Goal: Transaction & Acquisition: Download file/media

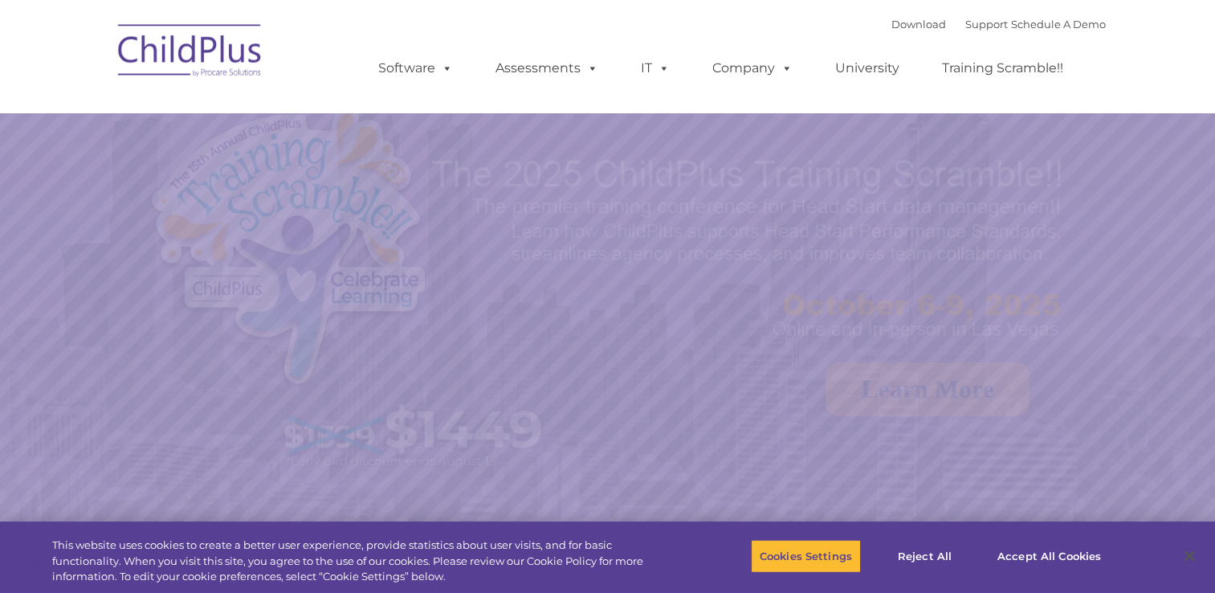
select select "MEDIUM"
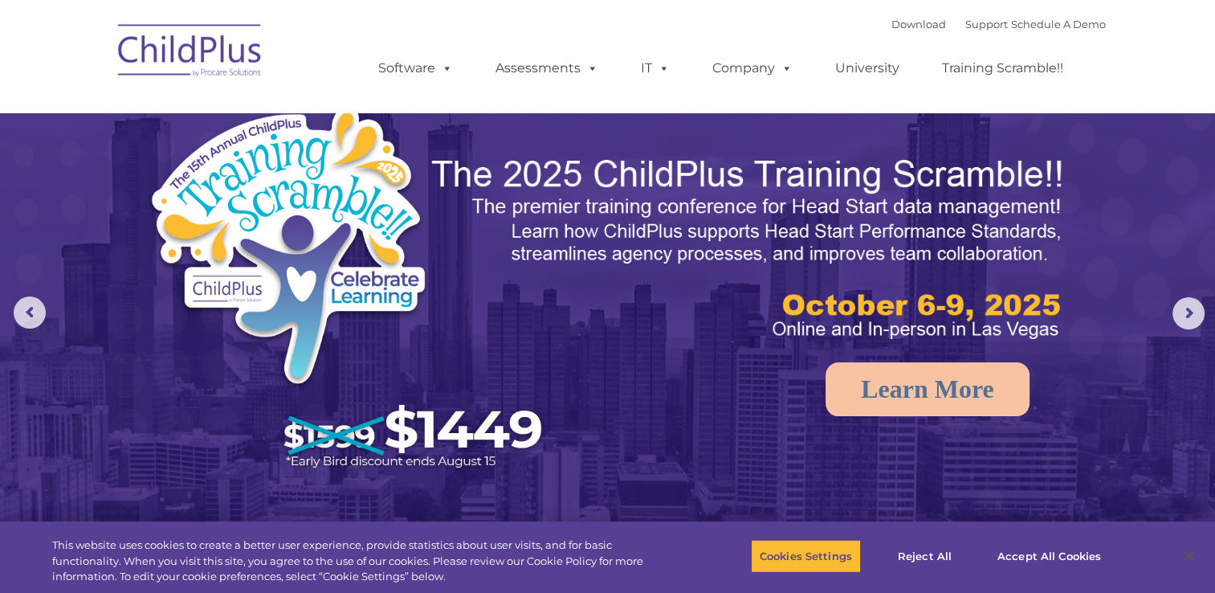
drag, startPoint x: 1208, startPoint y: 63, endPoint x: 1216, endPoint y: 102, distance: 40.2
select select "MEDIUM"
click at [241, 49] on img at bounding box center [190, 53] width 161 height 80
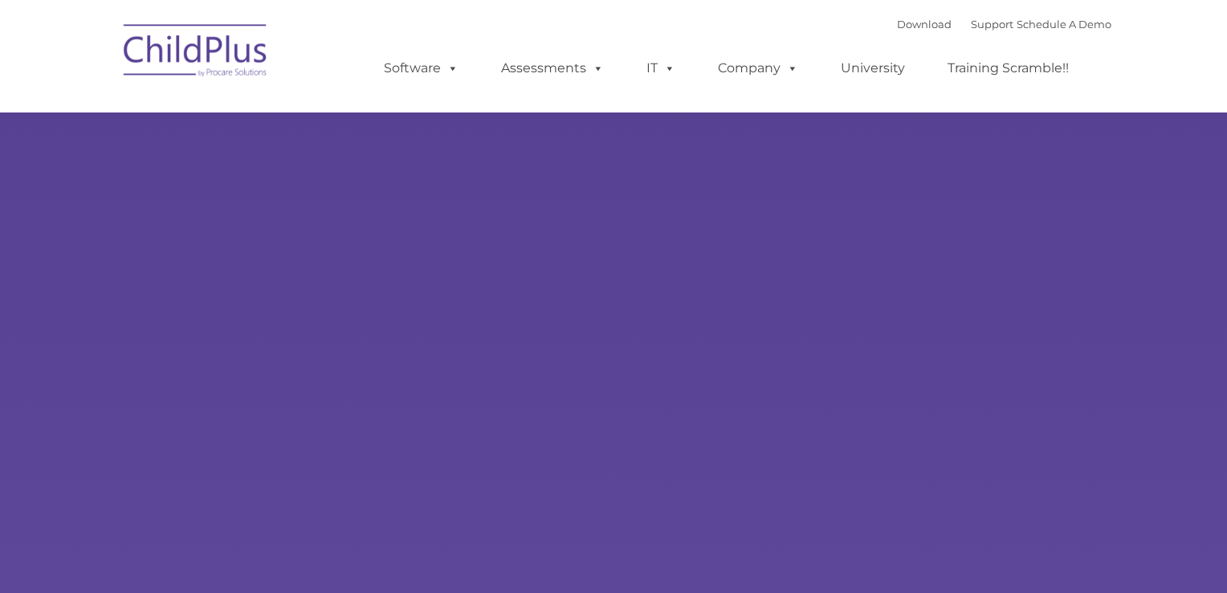
type input ""
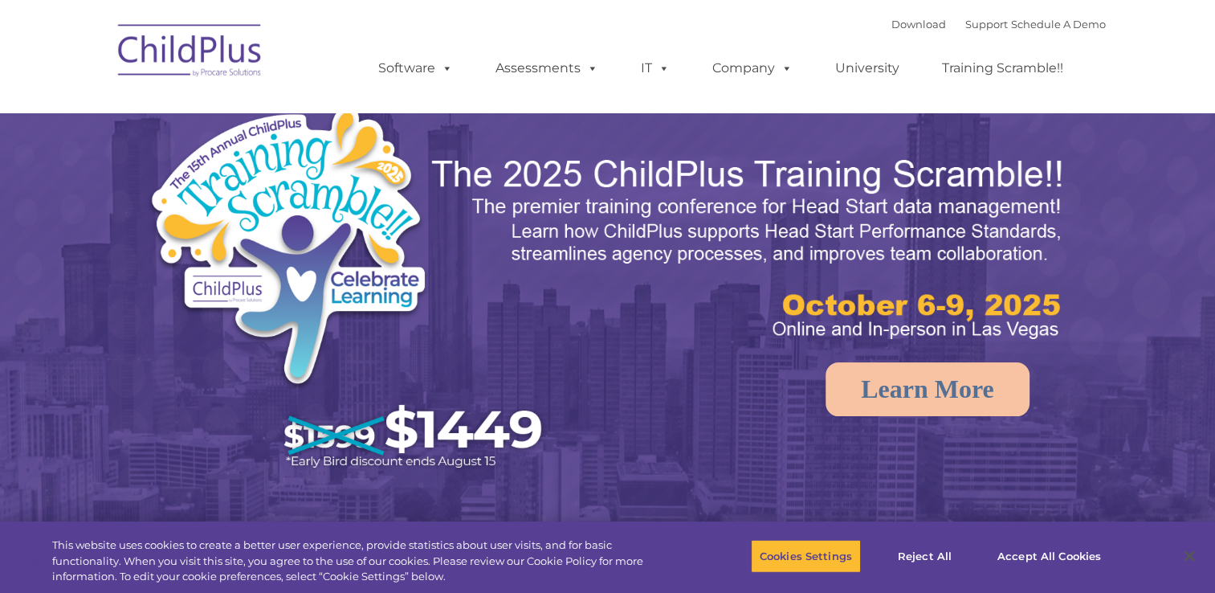
select select "MEDIUM"
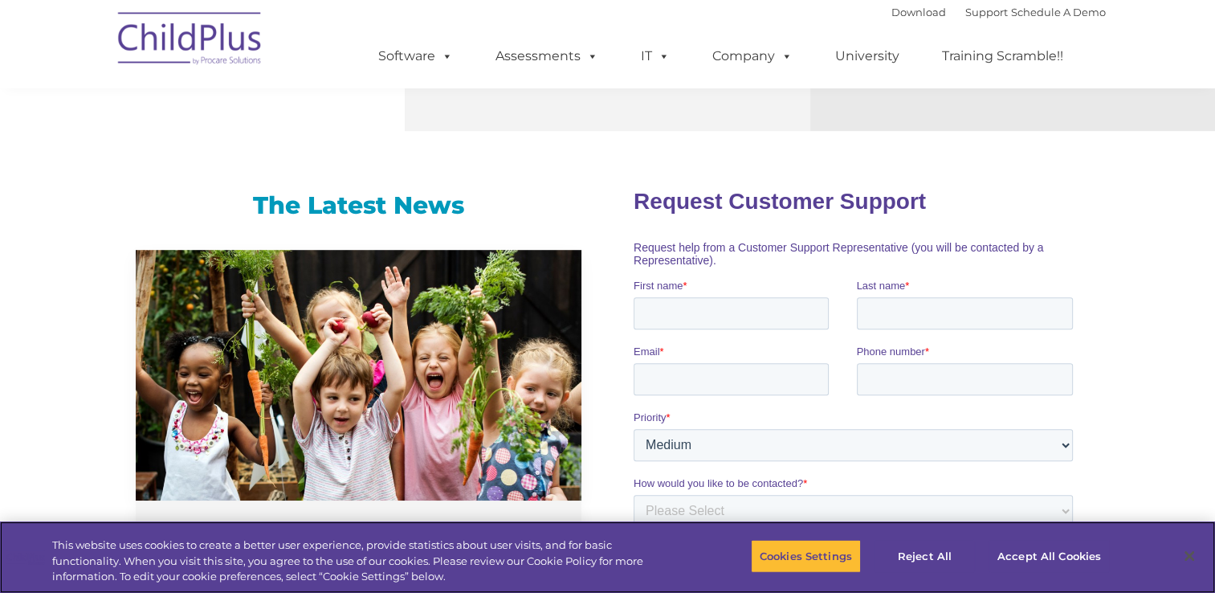
scroll to position [1771, 0]
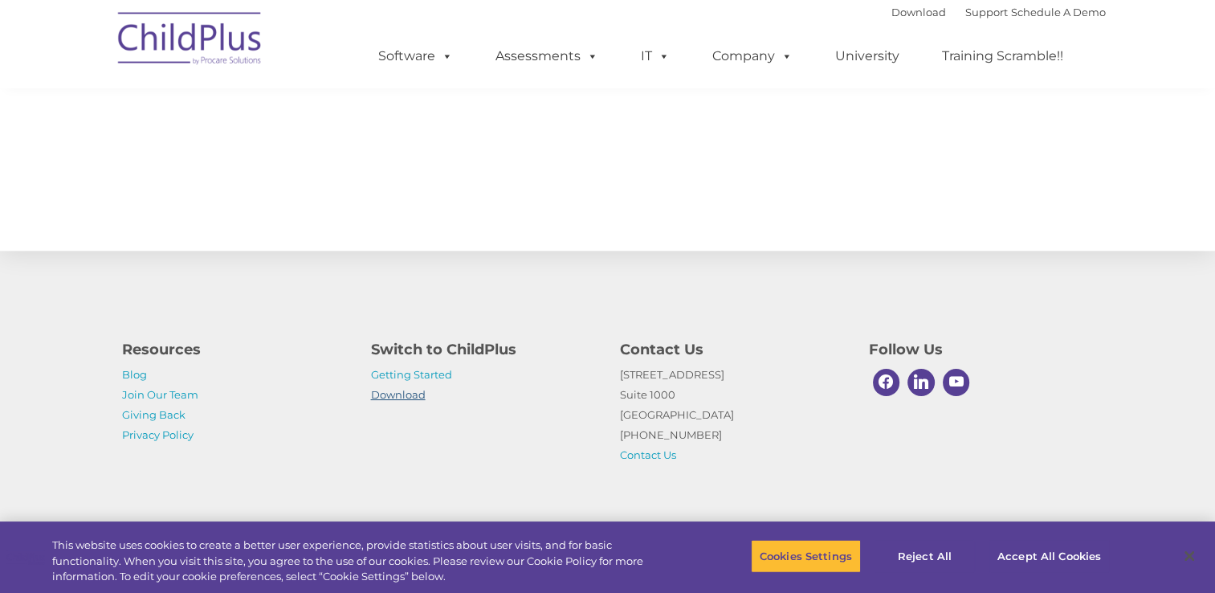
click at [418, 394] on link "Download" at bounding box center [398, 394] width 55 height 13
